Goal: Transaction & Acquisition: Purchase product/service

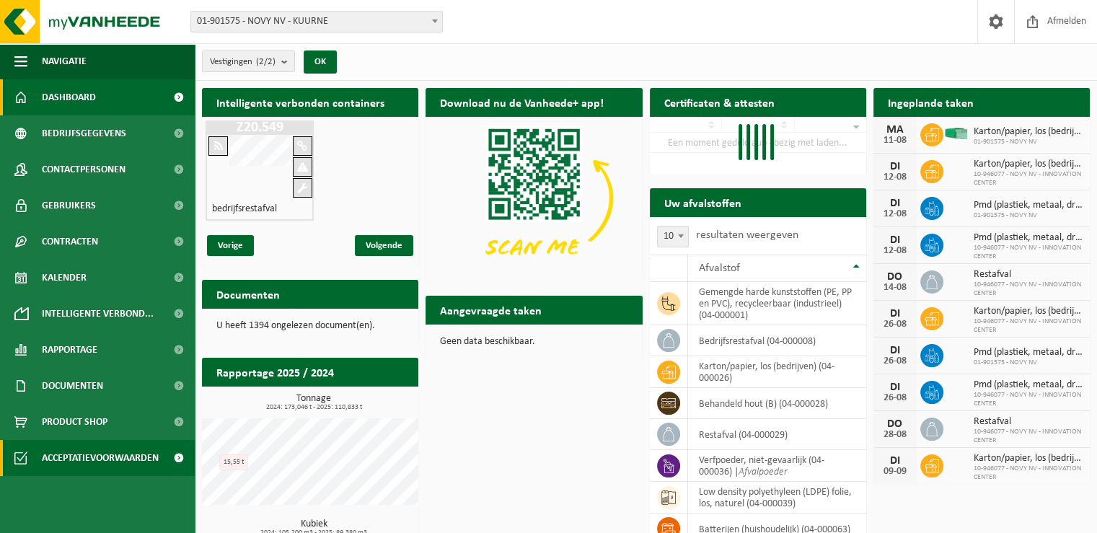
drag, startPoint x: 118, startPoint y: 460, endPoint x: 129, endPoint y: 456, distance: 12.3
click at [117, 460] on span "Acceptatievoorwaarden" at bounding box center [100, 458] width 117 height 36
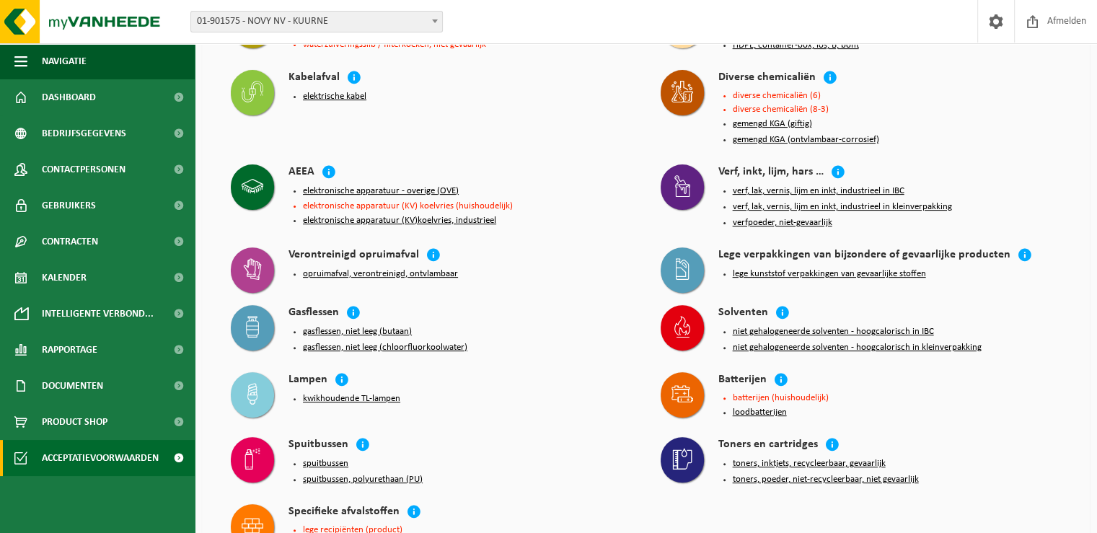
scroll to position [577, 0]
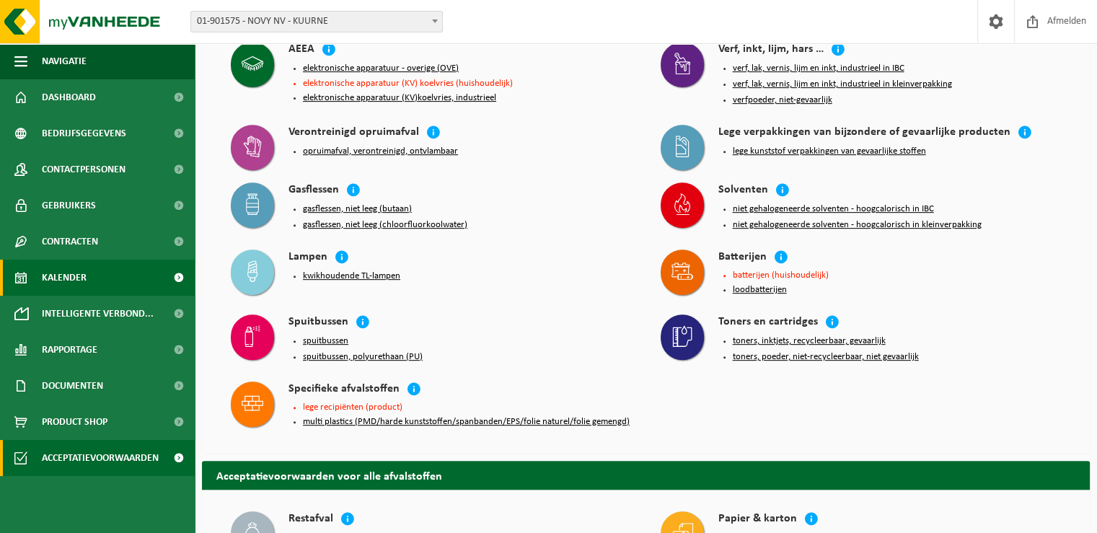
click at [62, 282] on span "Kalender" at bounding box center [64, 278] width 45 height 36
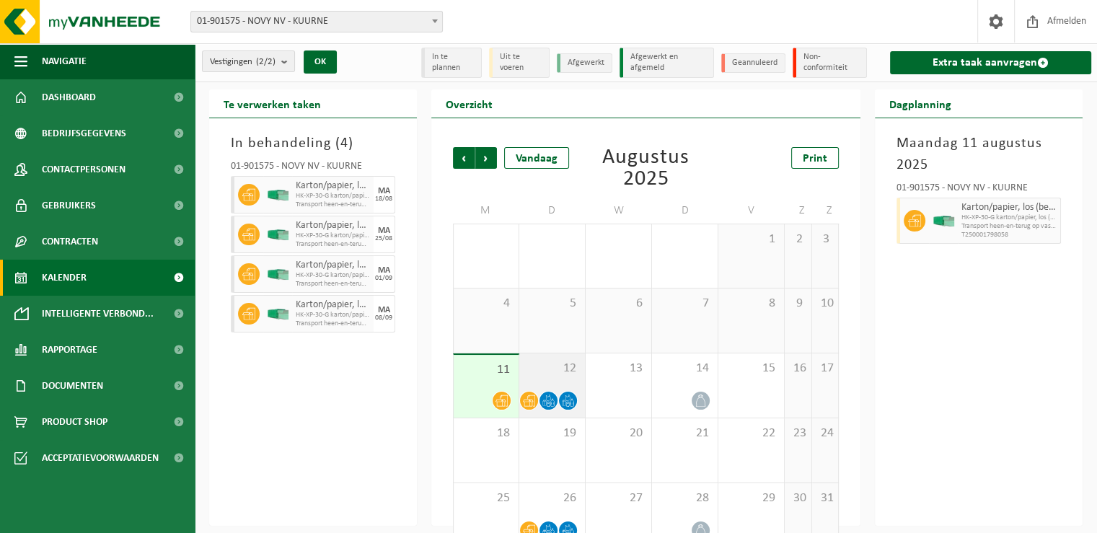
click at [547, 379] on div "12" at bounding box center [552, 386] width 66 height 64
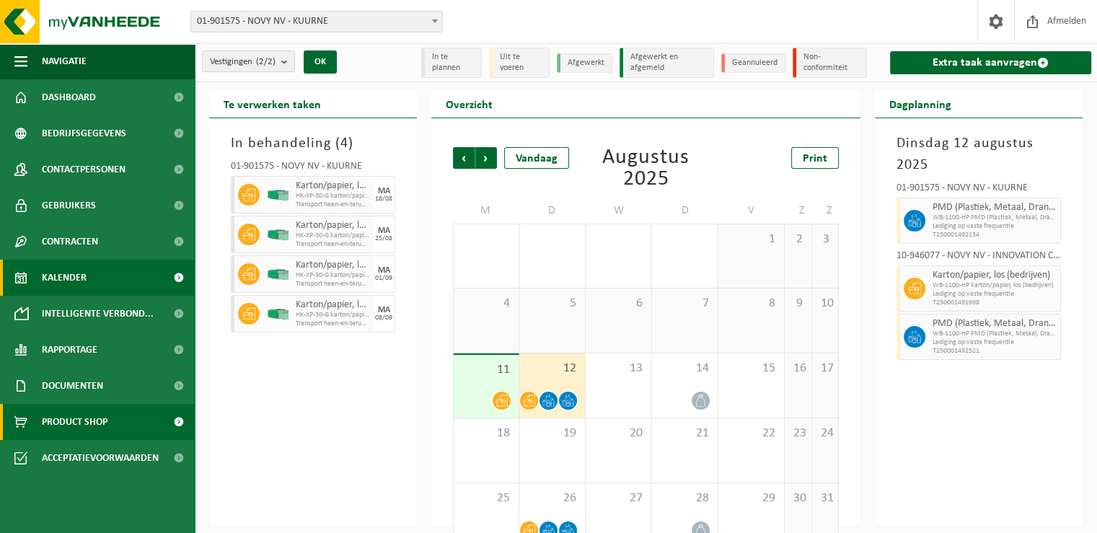
click at [154, 424] on link "Product Shop" at bounding box center [97, 422] width 195 height 36
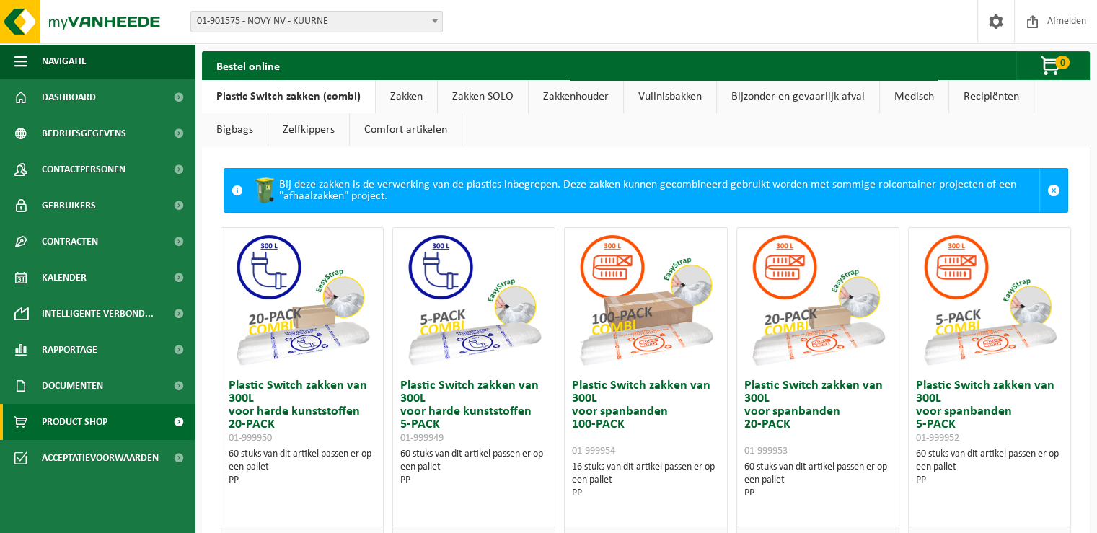
click at [401, 89] on link "Zakken" at bounding box center [406, 96] width 61 height 33
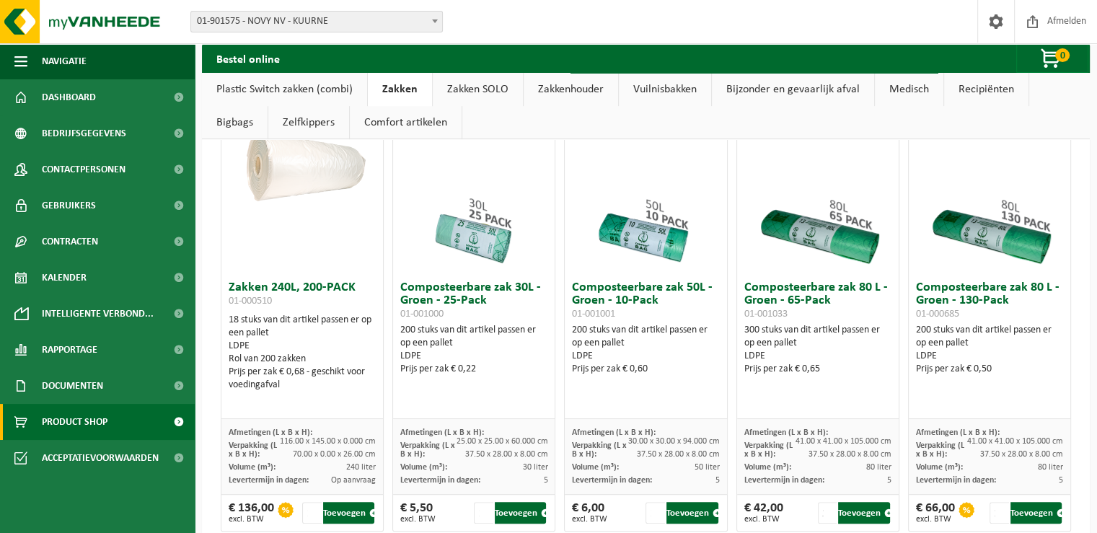
scroll to position [577, 0]
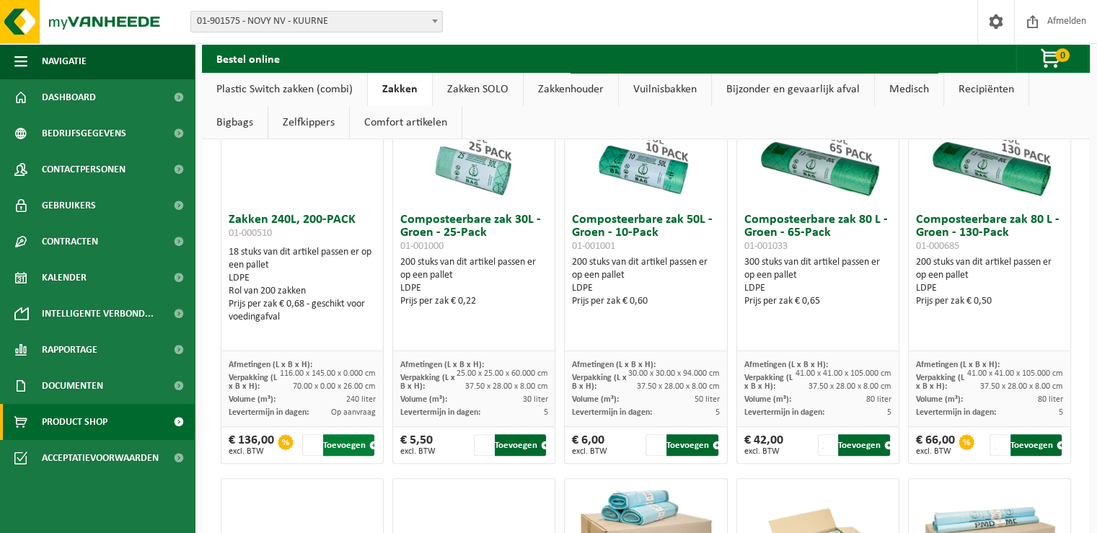
click at [339, 442] on button "Toevoegen" at bounding box center [348, 445] width 51 height 22
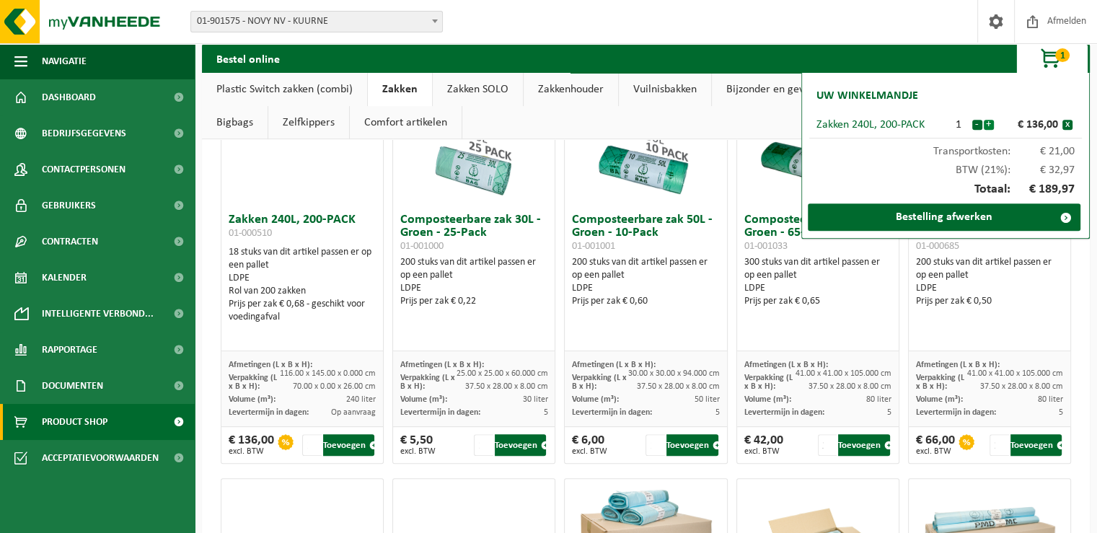
click at [991, 125] on button "+" at bounding box center [989, 125] width 10 height 10
click at [991, 126] on button "+" at bounding box center [989, 125] width 10 height 10
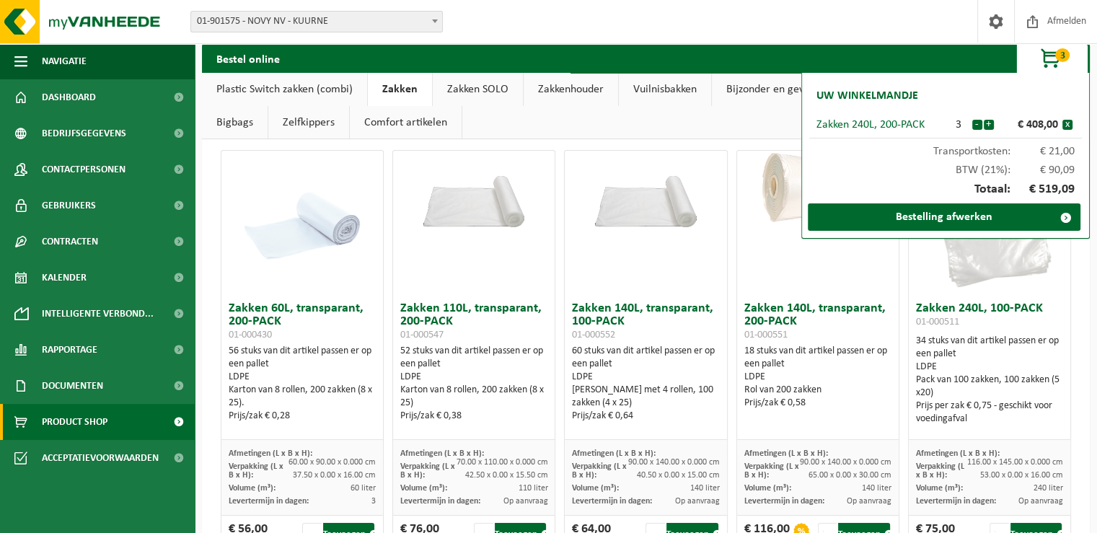
scroll to position [0, 0]
